Goal: Task Accomplishment & Management: Manage account settings

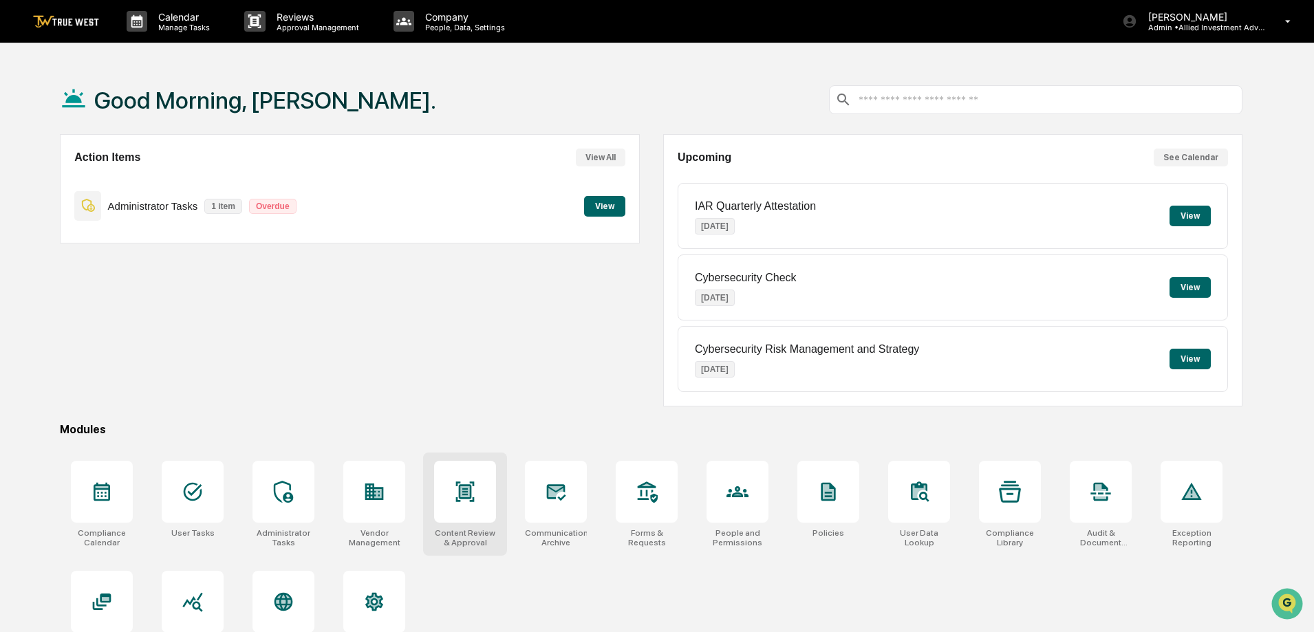
click at [450, 492] on div at bounding box center [465, 492] width 62 height 62
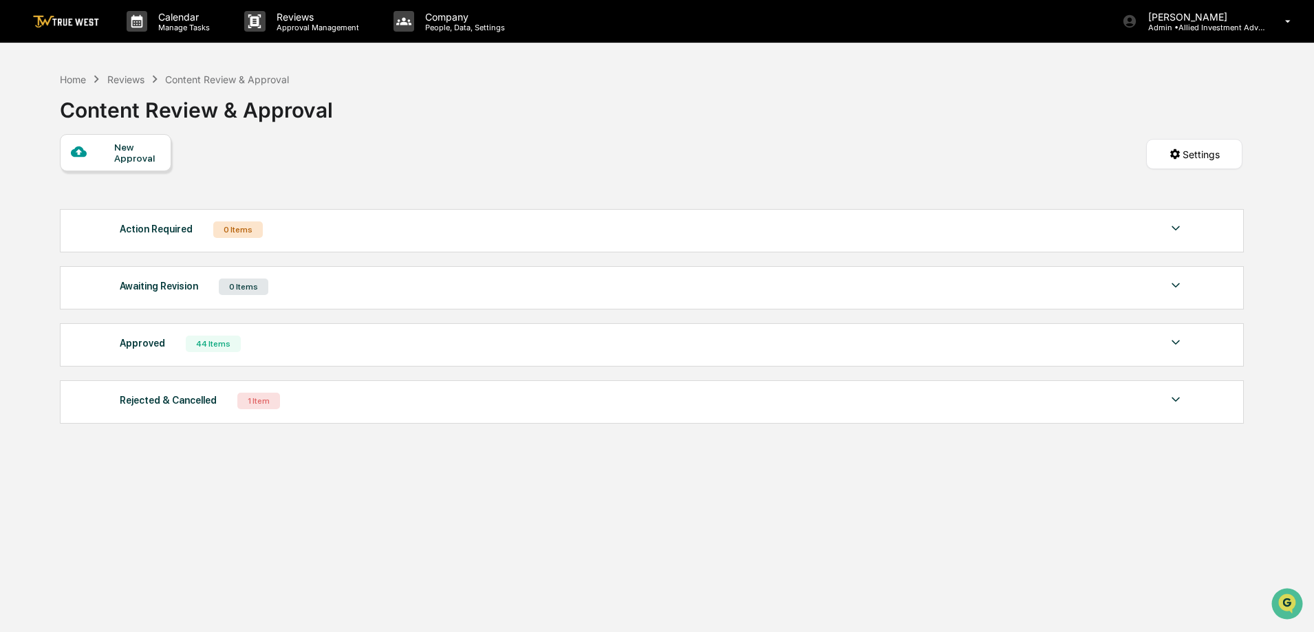
click at [1173, 341] on img at bounding box center [1176, 342] width 17 height 17
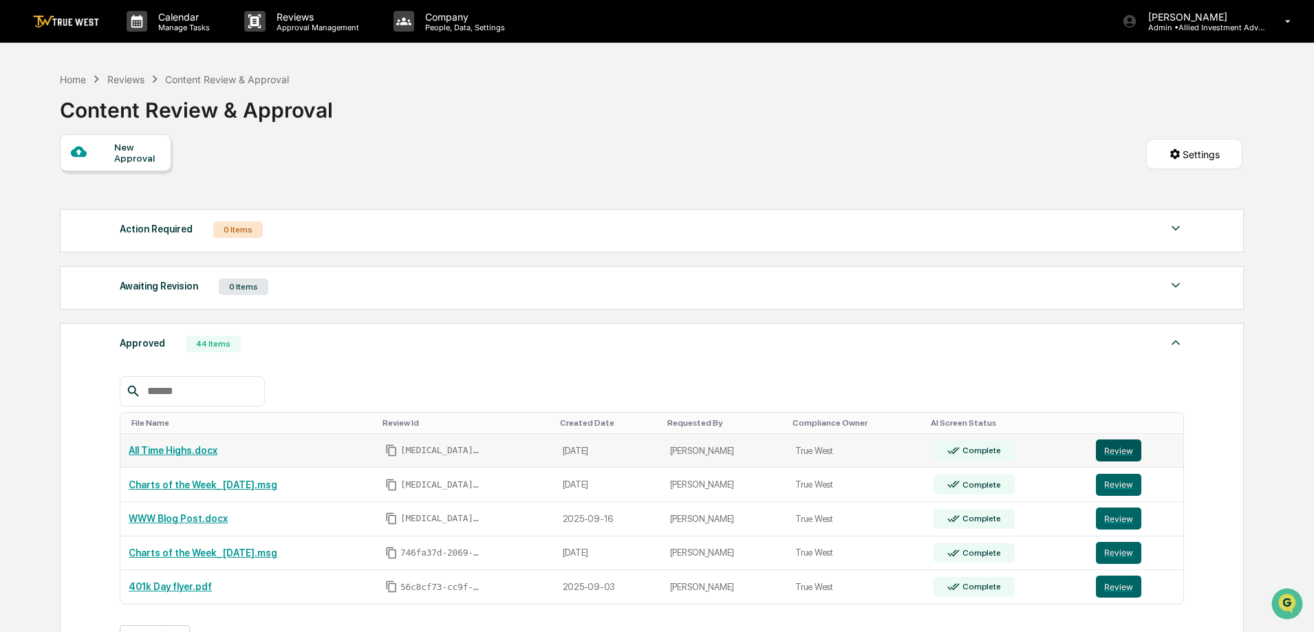
click at [1110, 447] on button "Review" at bounding box center [1118, 451] width 45 height 22
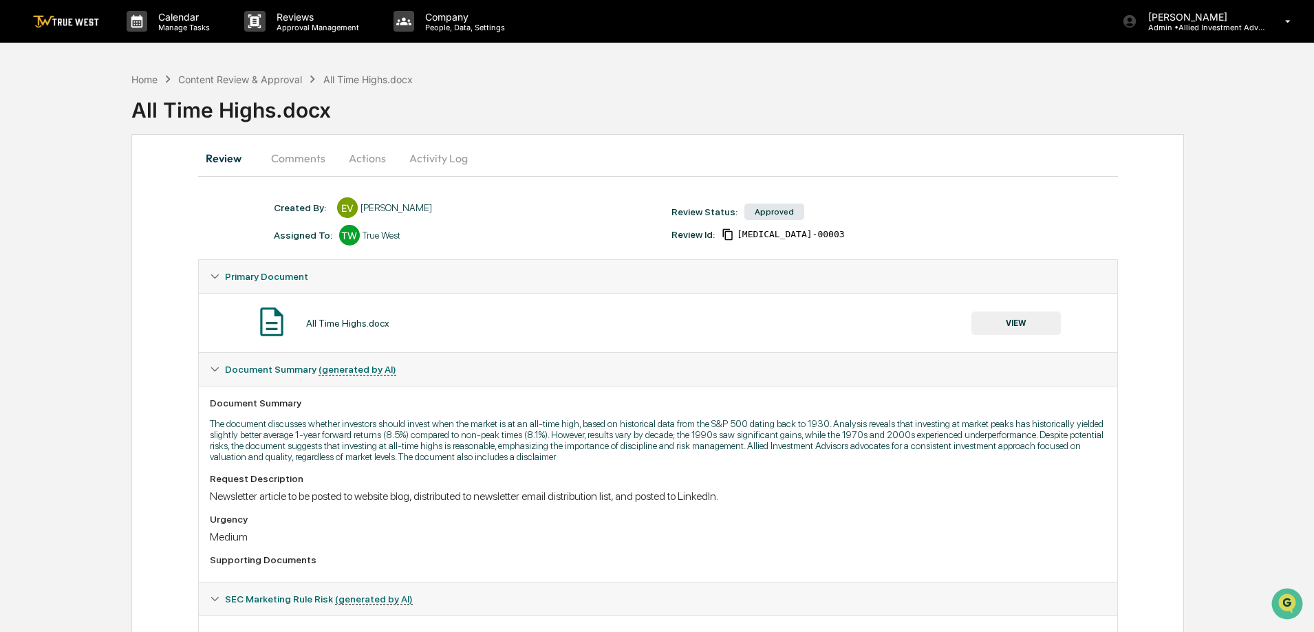
click at [314, 156] on button "Comments" at bounding box center [298, 158] width 76 height 33
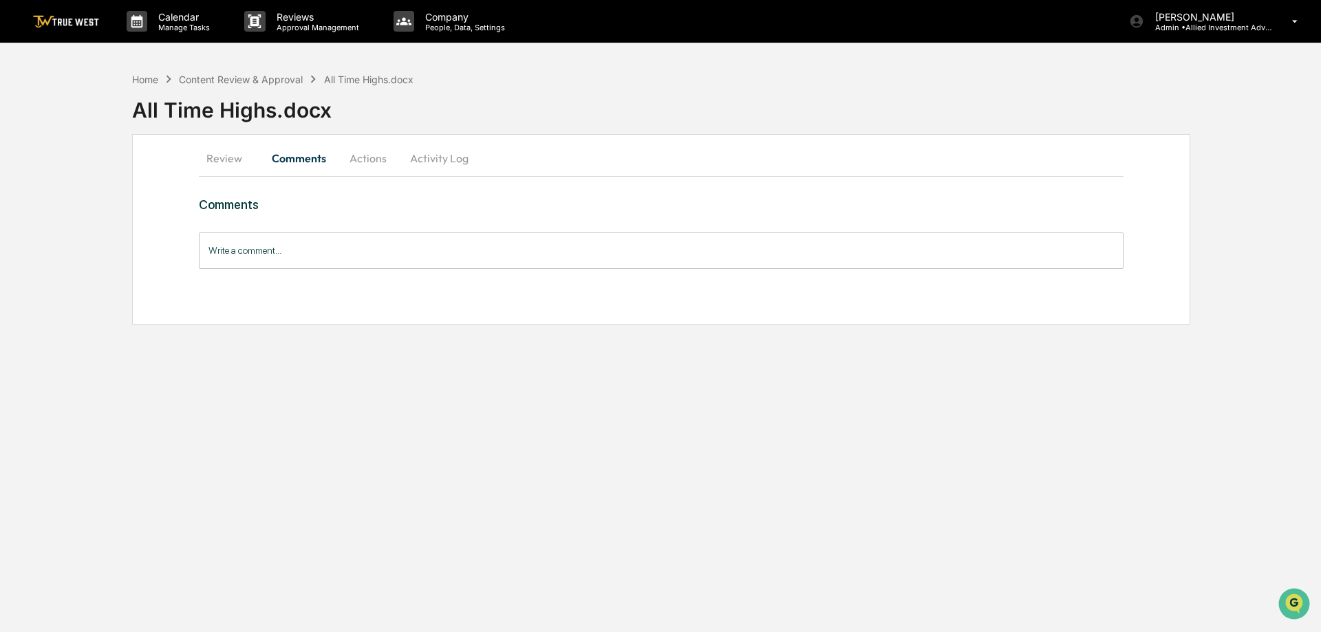
click at [376, 158] on button "Actions" at bounding box center [368, 158] width 62 height 33
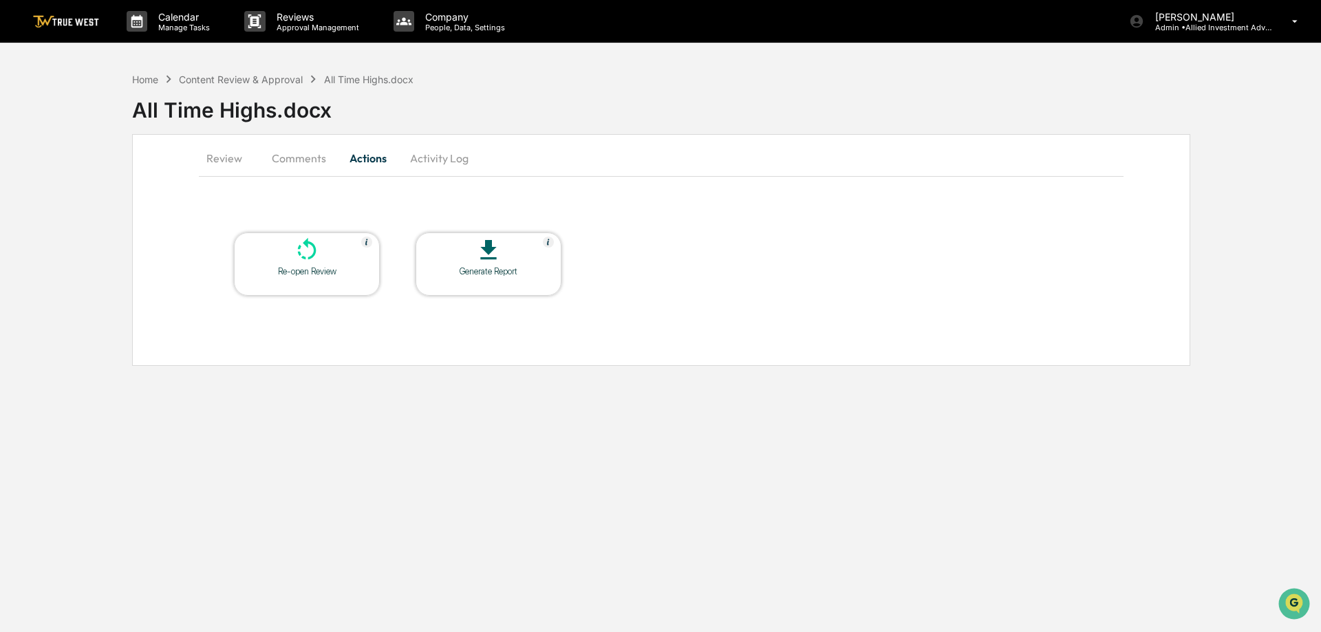
click at [462, 156] on button "Activity Log" at bounding box center [439, 158] width 81 height 33
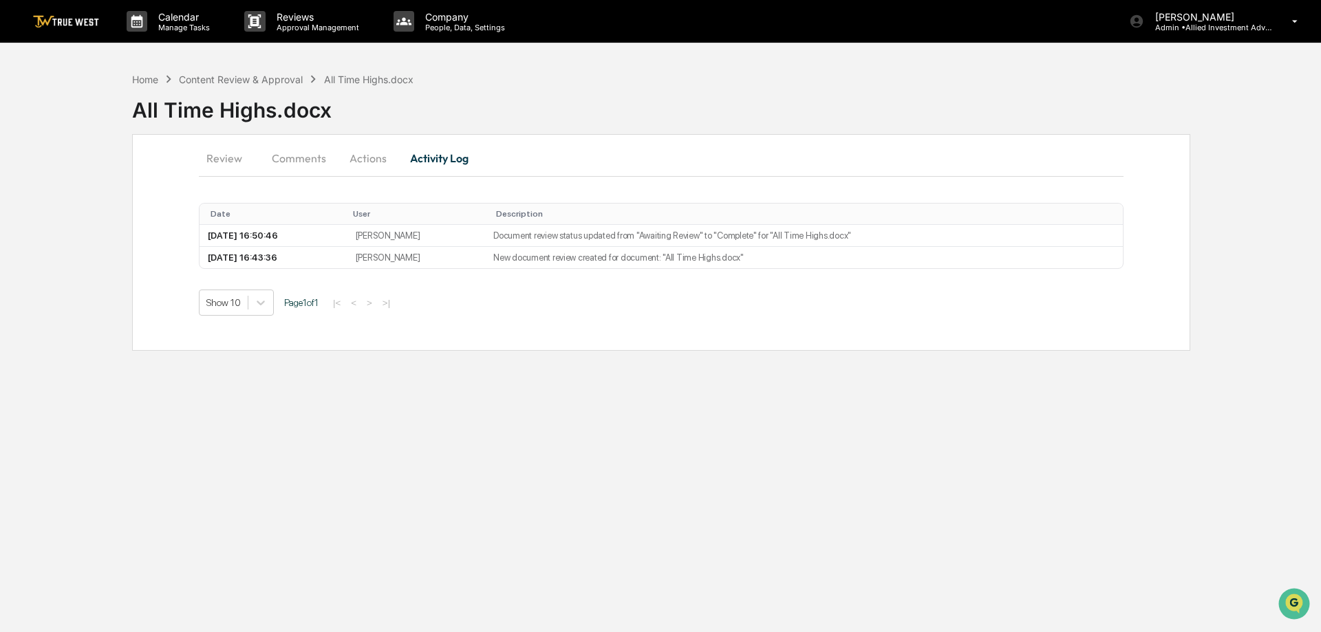
click at [84, 20] on img at bounding box center [66, 21] width 66 height 13
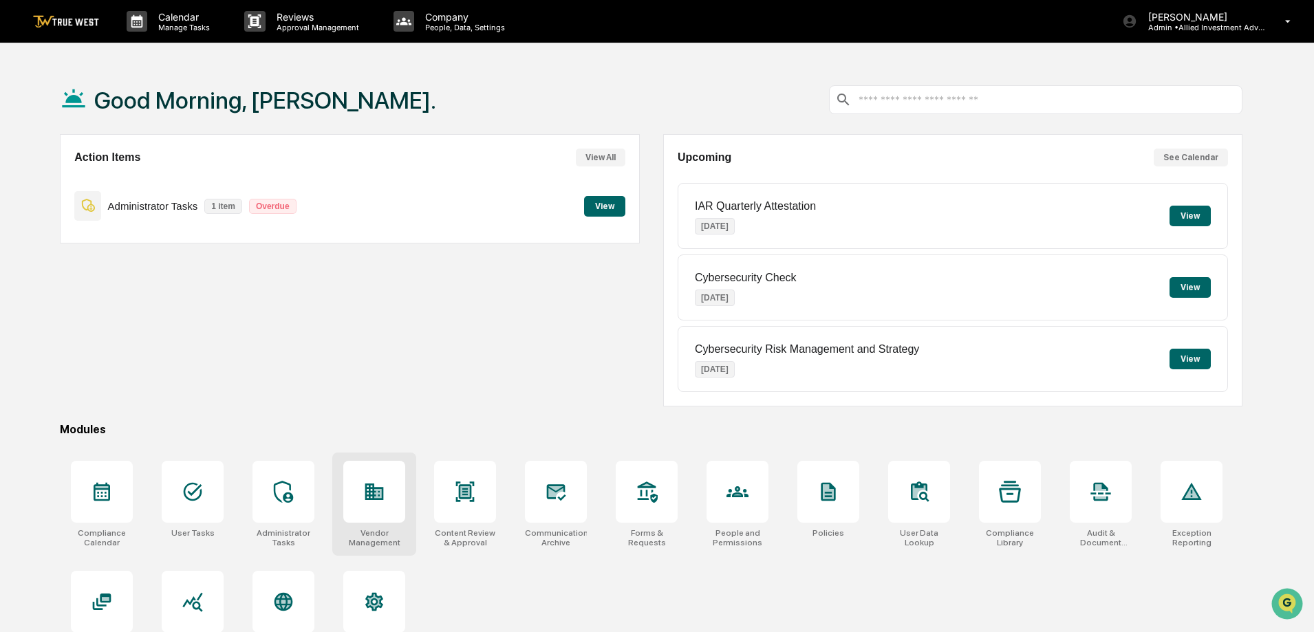
click at [379, 487] on icon at bounding box center [374, 492] width 22 height 22
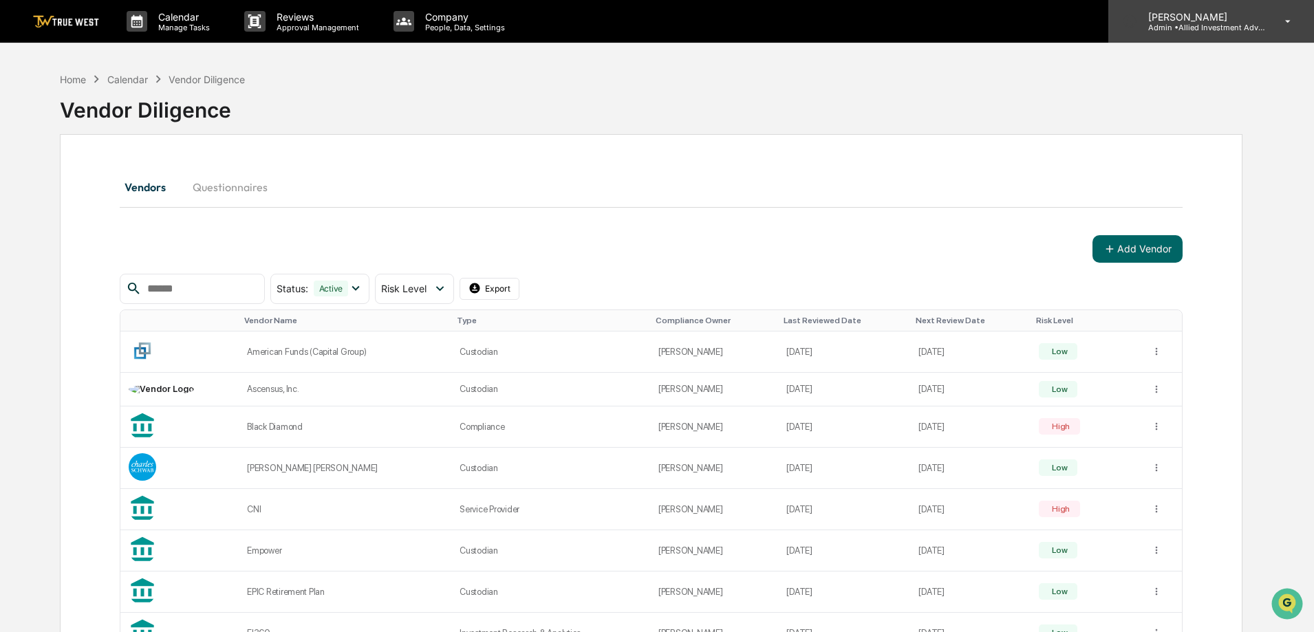
click at [1210, 21] on p "[PERSON_NAME]" at bounding box center [1201, 17] width 128 height 12
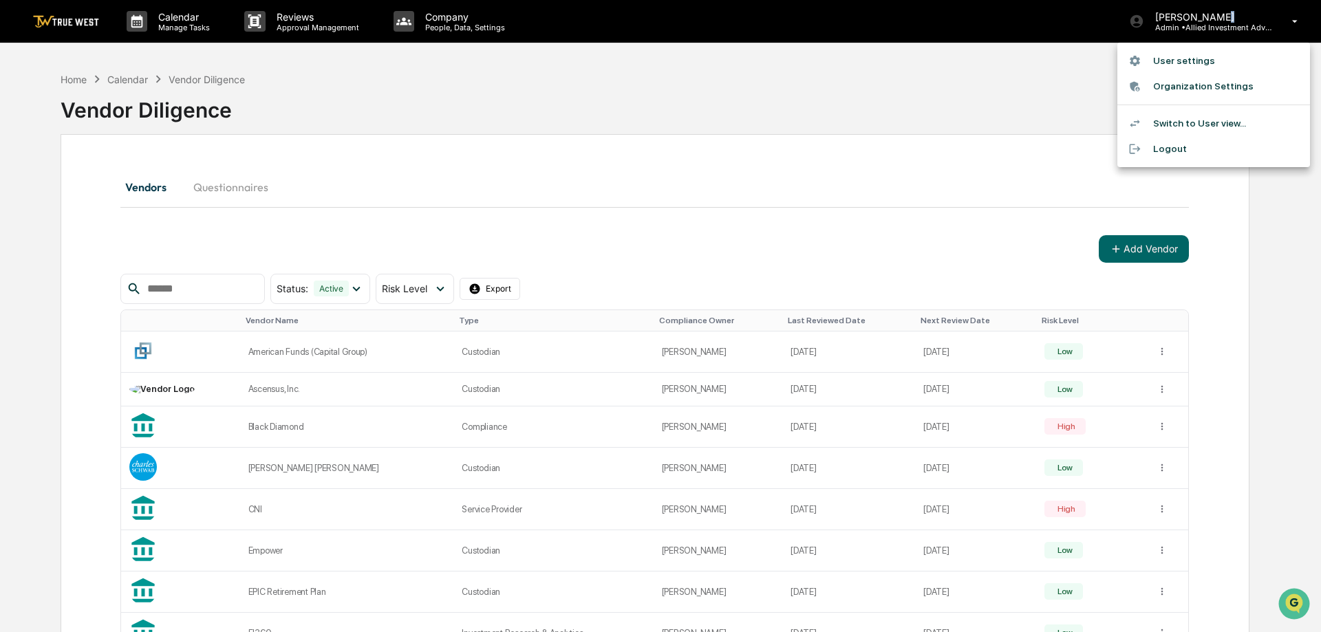
click at [1177, 151] on li "Logout" at bounding box center [1214, 148] width 193 height 25
